Goal: Task Accomplishment & Management: Use online tool/utility

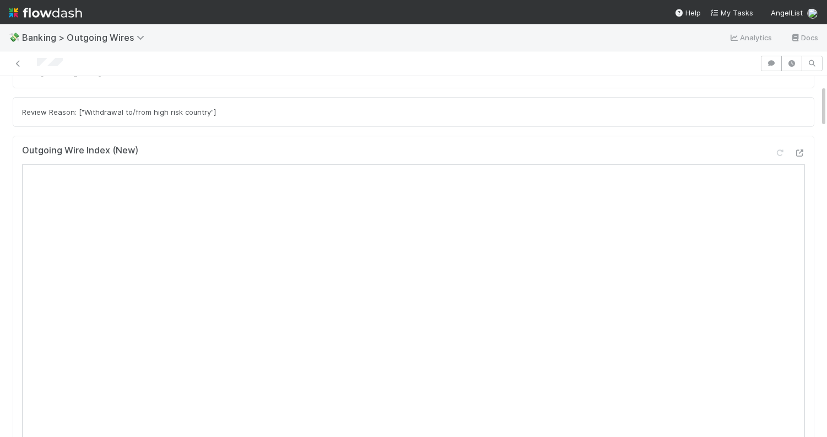
scroll to position [0, 3]
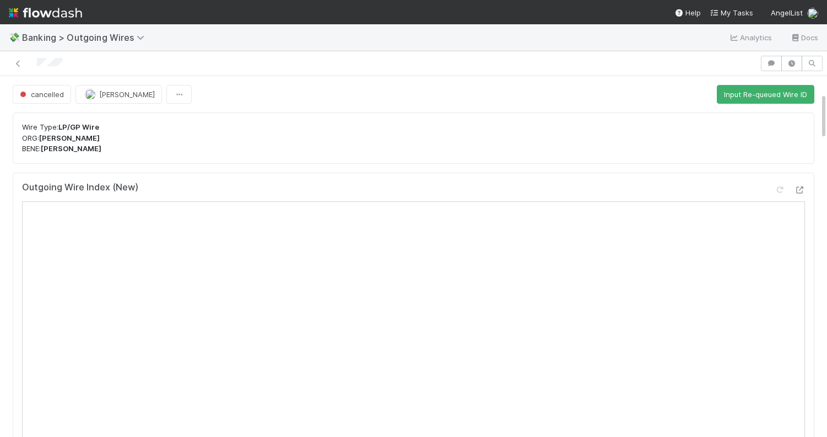
scroll to position [126, 0]
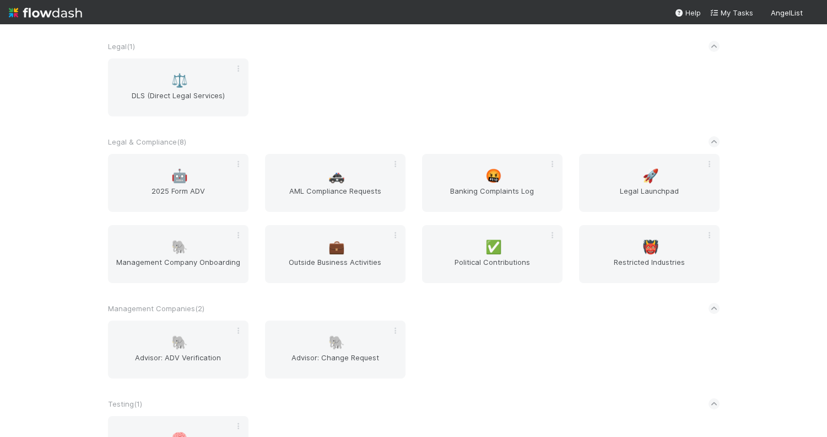
scroll to position [999, 0]
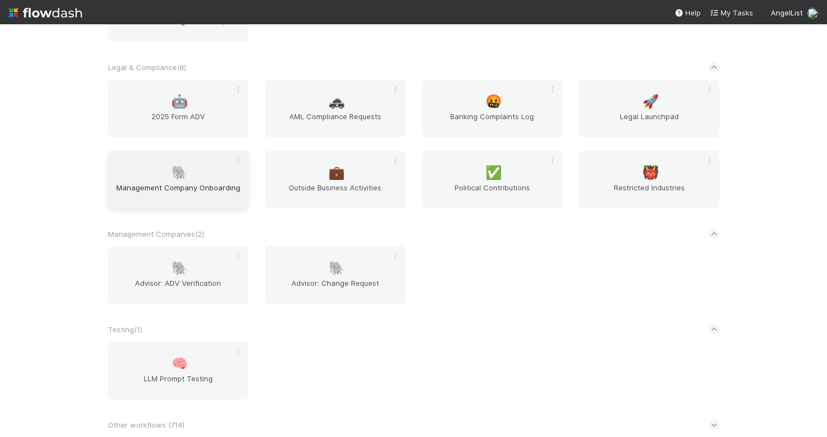
click at [186, 177] on div "🐘 Management Company Onboarding" at bounding box center [178, 179] width 141 height 58
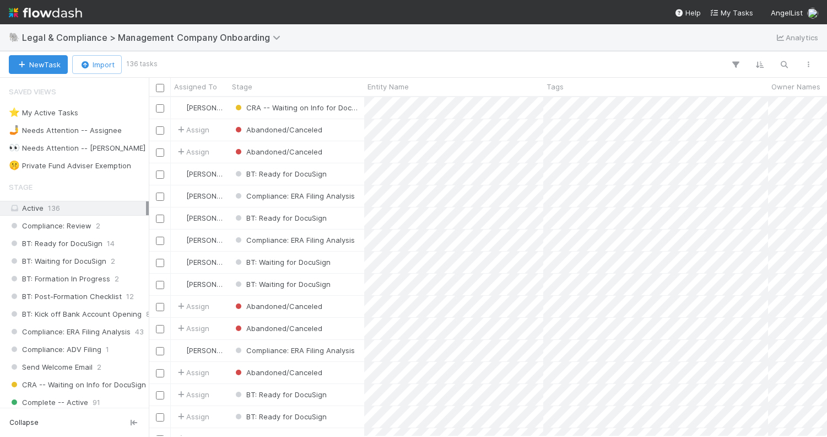
scroll to position [339, 678]
click at [68, 407] on div "Collapse" at bounding box center [74, 421] width 149 height 29
click at [66, 398] on span "Complete -- Active" at bounding box center [48, 402] width 79 height 14
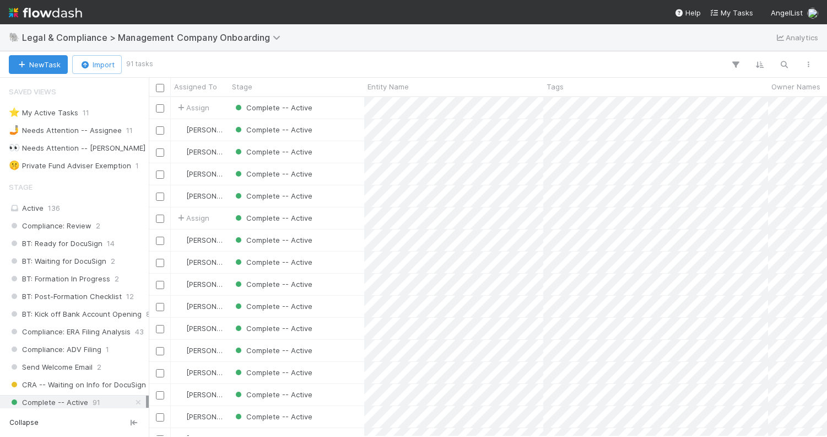
scroll to position [52, 0]
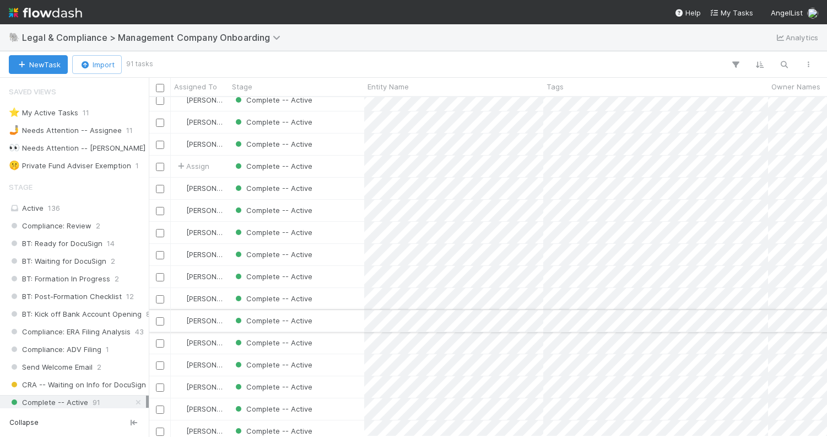
click at [333, 322] on div "Complete -- Active" at bounding box center [297, 320] width 136 height 21
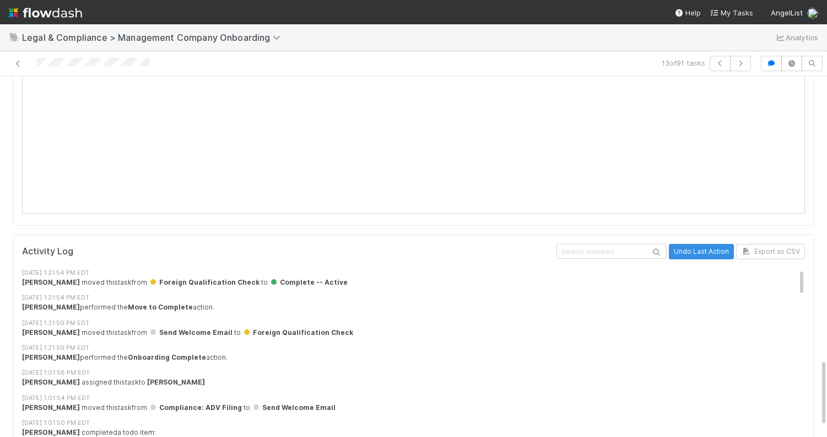
scroll to position [1465, 0]
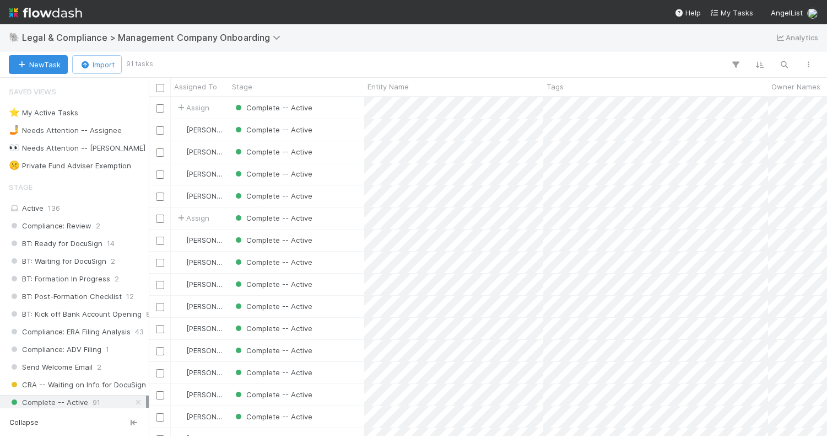
scroll to position [339, 678]
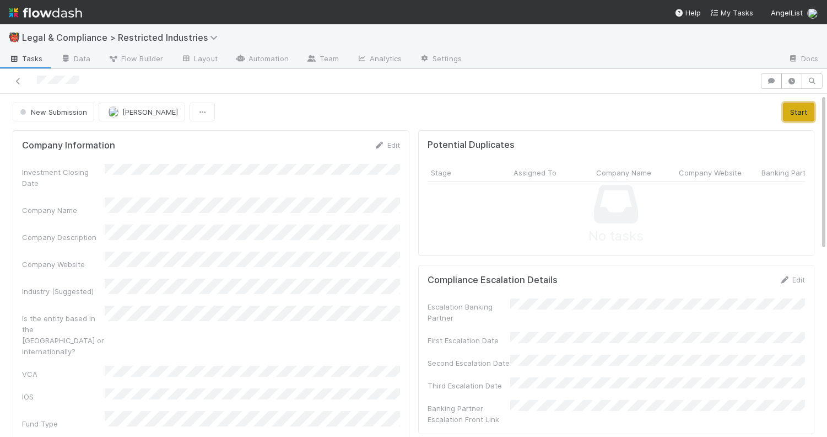
click at [801, 116] on button "Start" at bounding box center [798, 112] width 31 height 19
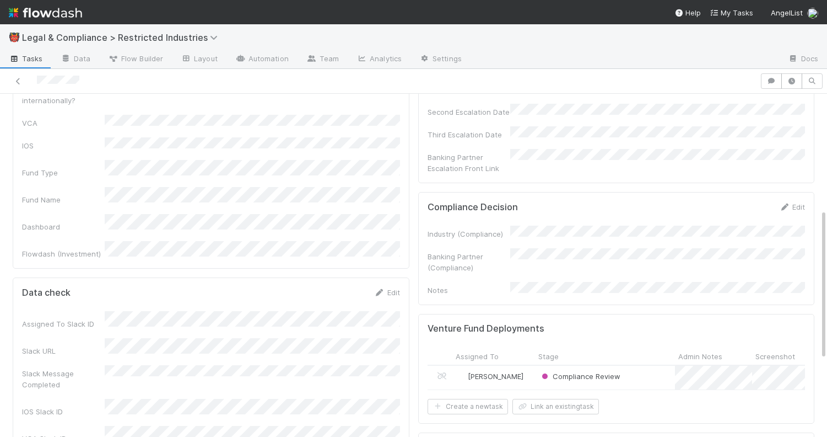
scroll to position [268, 0]
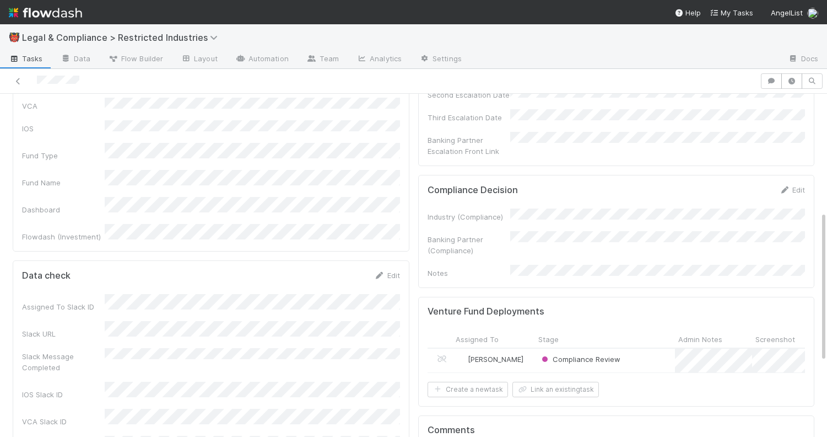
click at [794, 184] on div "Edit" at bounding box center [792, 189] width 26 height 11
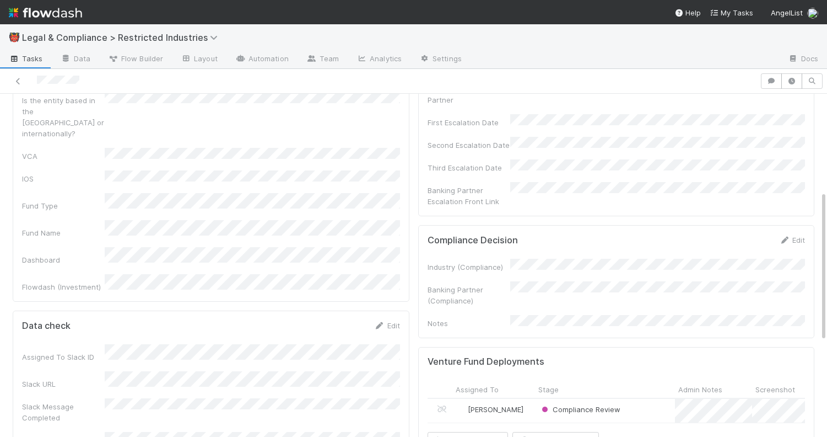
scroll to position [275, 0]
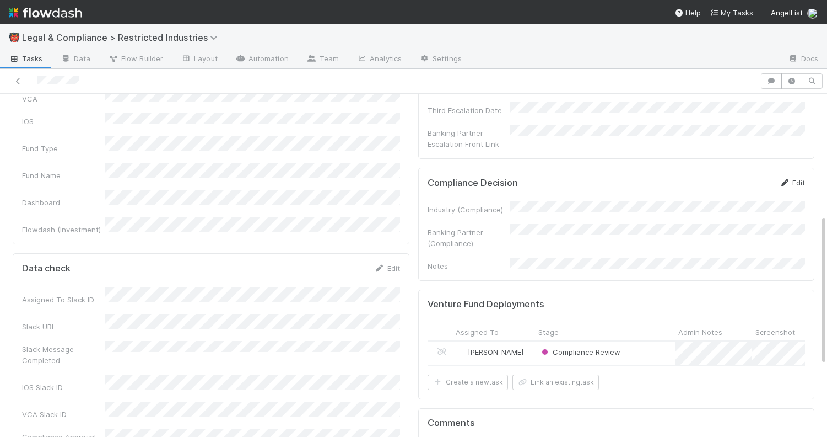
click at [796, 178] on link "Edit" at bounding box center [792, 182] width 26 height 9
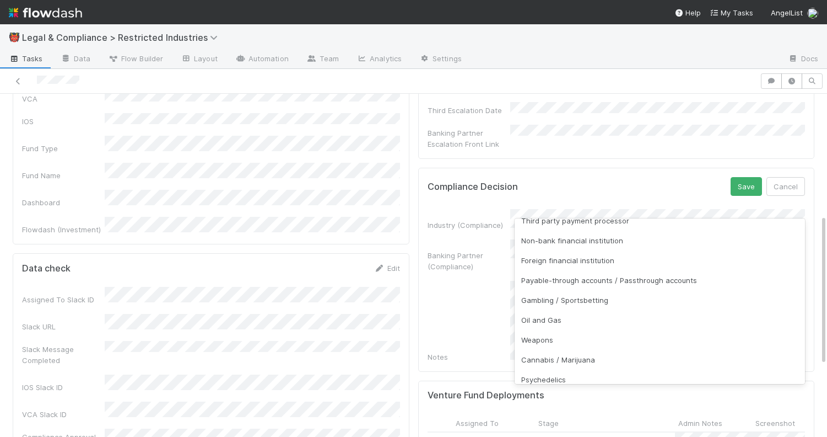
scroll to position [182, 0]
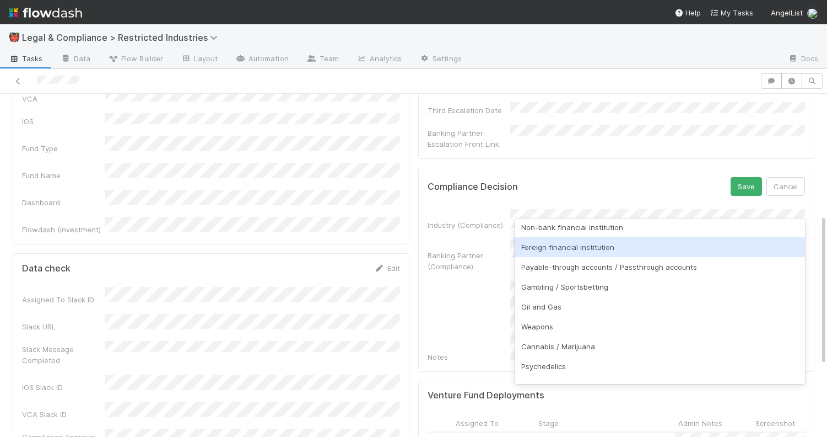
click at [574, 243] on div "Foreign financial institution" at bounding box center [660, 247] width 291 height 20
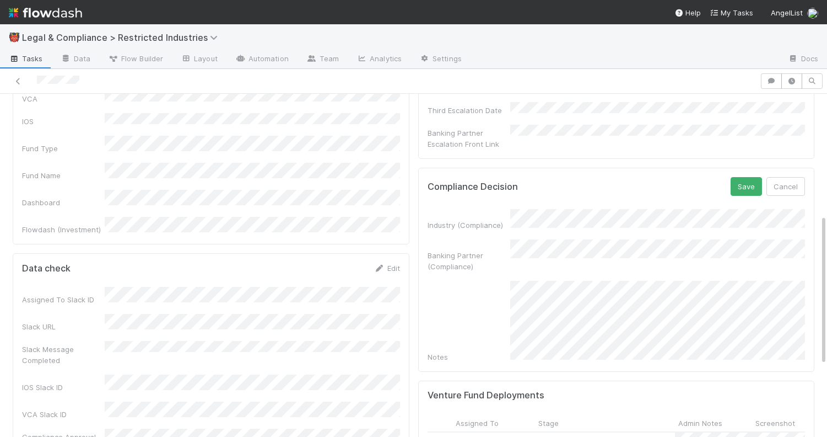
click at [574, 243] on div "Banking Partner (Compliance)" at bounding box center [617, 255] width 378 height 33
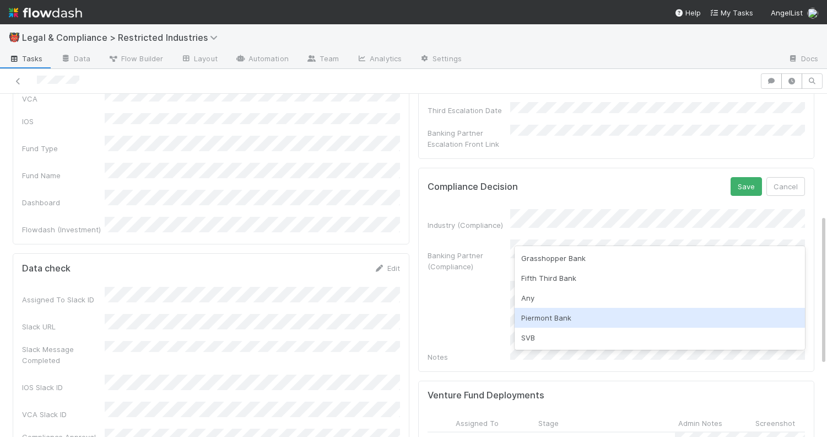
click at [575, 318] on div "Piermont Bank" at bounding box center [660, 318] width 291 height 20
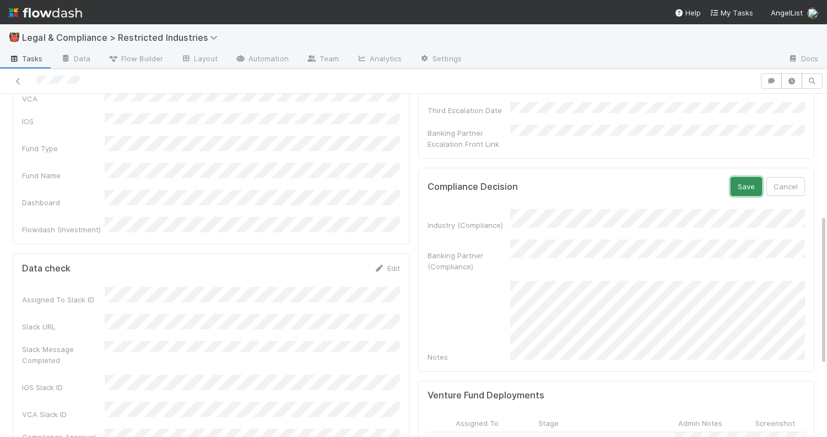
click at [748, 177] on button "Save" at bounding box center [746, 186] width 31 height 19
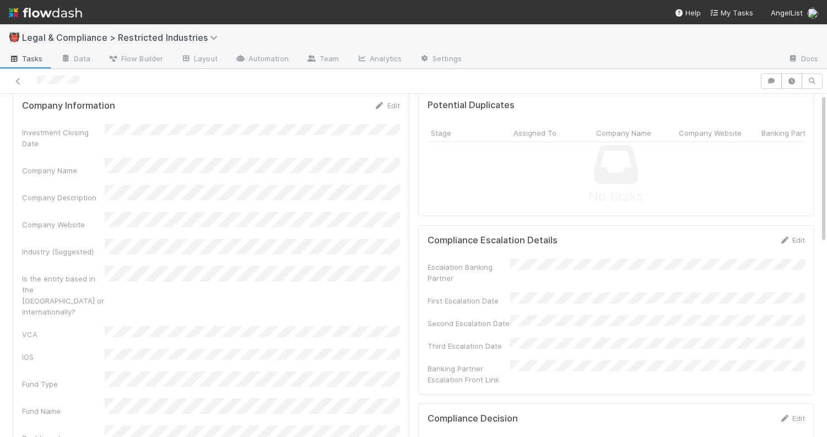
scroll to position [0, 0]
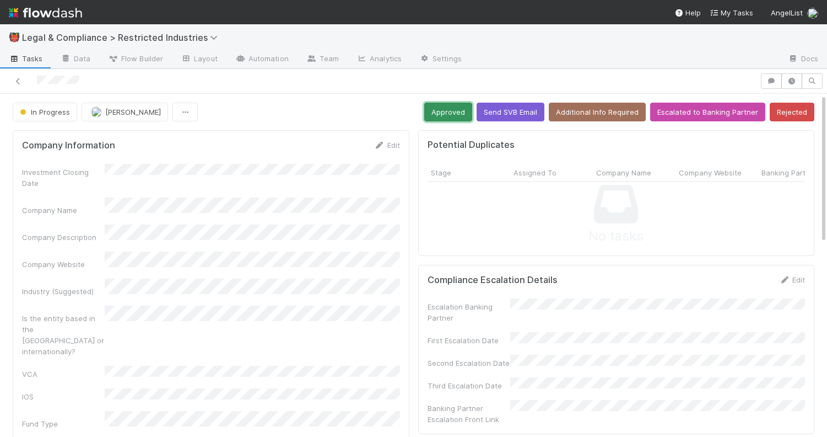
click at [445, 110] on button "Approved" at bounding box center [448, 112] width 48 height 19
